Goal: Register for event/course

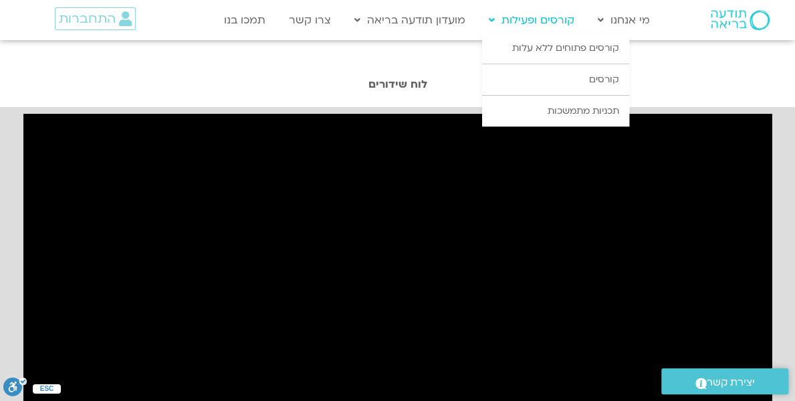
click at [524, 20] on link "קורסים ופעילות" at bounding box center [531, 19] width 99 height 25
click at [554, 80] on link "קורסים" at bounding box center [555, 79] width 147 height 31
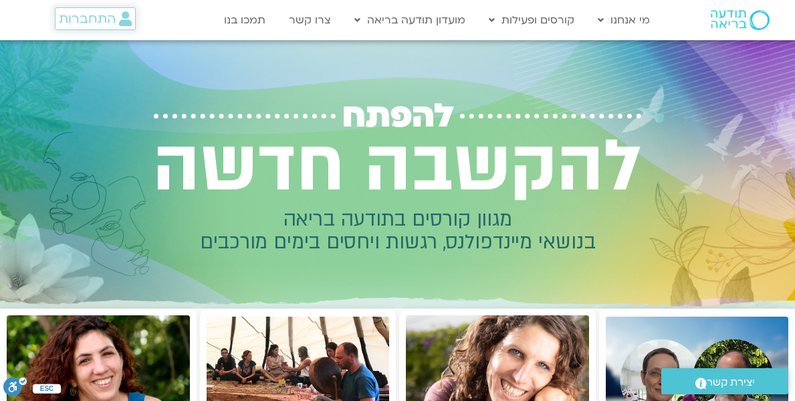
click at [110, 23] on span "התחברות" at bounding box center [87, 18] width 57 height 15
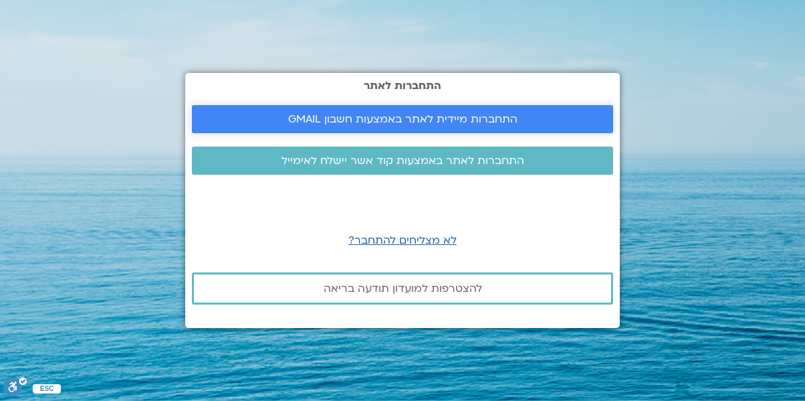
click at [273, 123] on span "התחברות מיידית לאתר באמצעות חשבון GMAIL" at bounding box center [402, 119] width 389 height 12
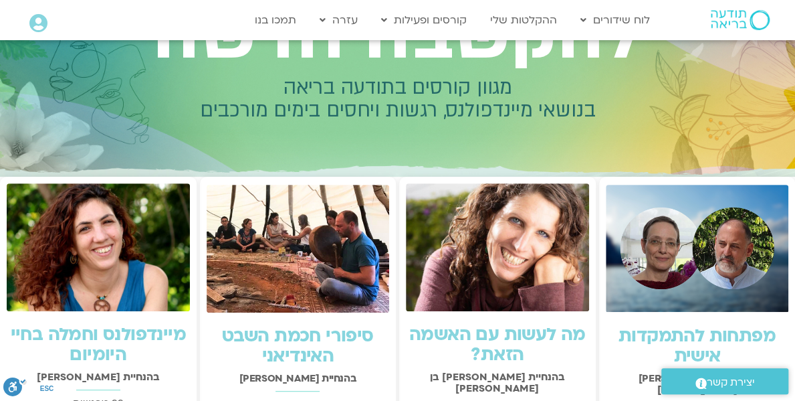
scroll to position [136, 0]
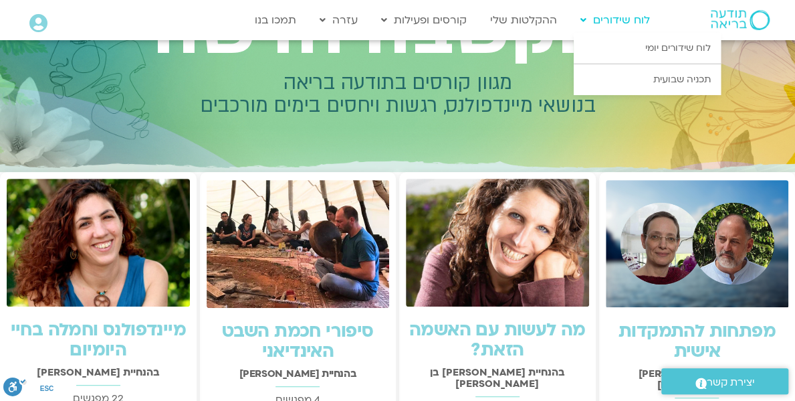
click at [632, 28] on link "לוח שידורים" at bounding box center [615, 19] width 83 height 25
click at [693, 54] on link "לוח שידורים יומי" at bounding box center [647, 48] width 147 height 31
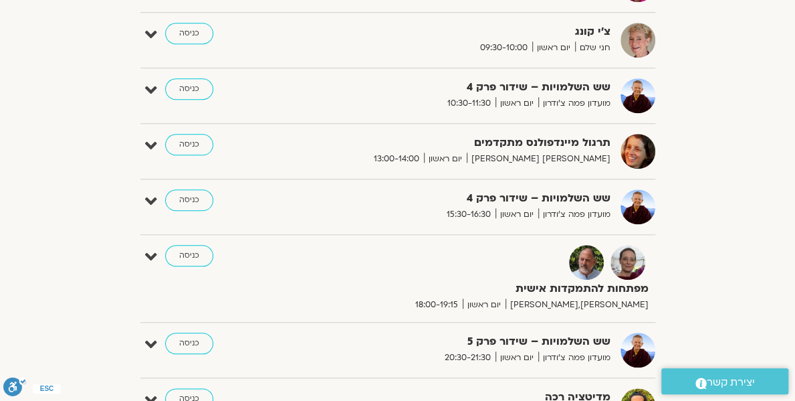
scroll to position [516, 0]
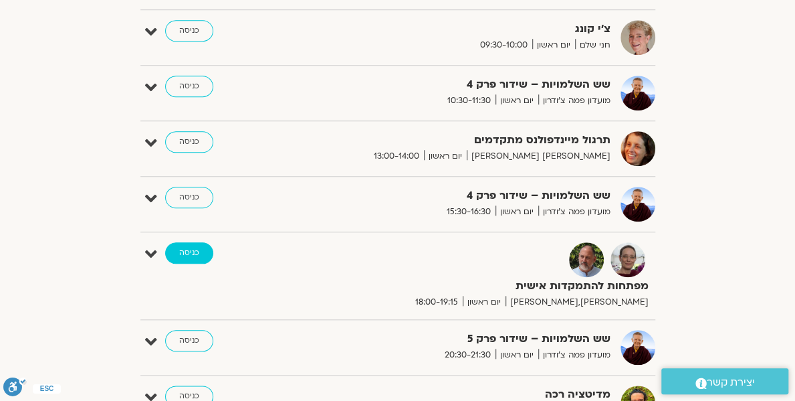
click at [175, 248] on link "כניסה" at bounding box center [189, 252] width 48 height 21
